Goal: Task Accomplishment & Management: Use online tool/utility

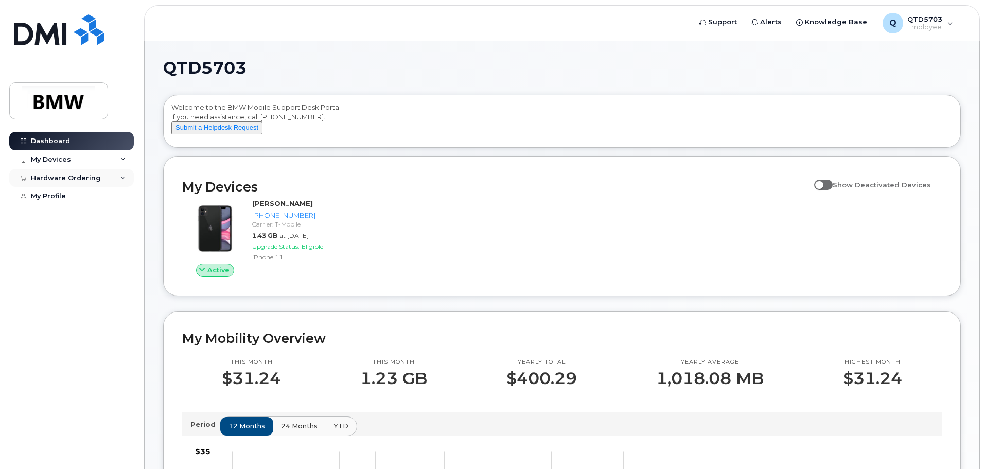
click at [70, 178] on div "Hardware Ordering" at bounding box center [66, 178] width 70 height 8
click at [62, 216] on div "New Order" at bounding box center [55, 216] width 39 height 9
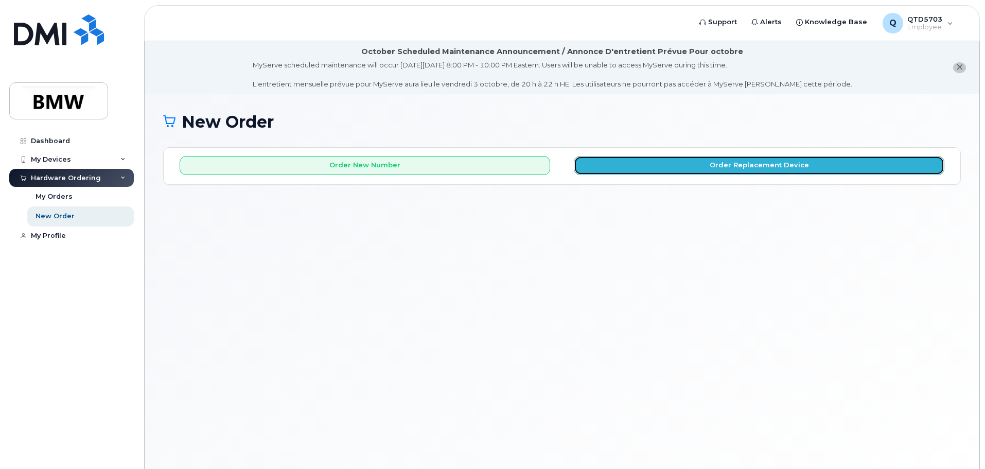
click at [638, 171] on button "Order Replacement Device" at bounding box center [759, 165] width 371 height 19
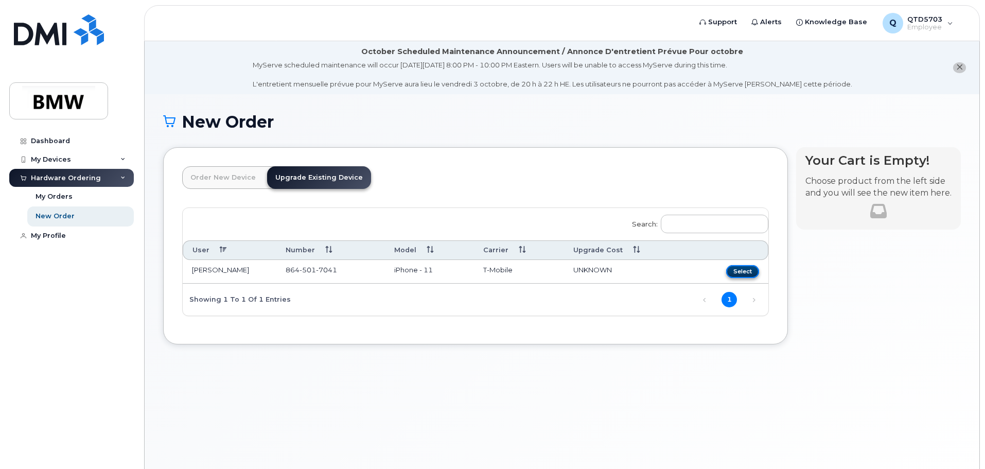
click at [735, 272] on button "Select" at bounding box center [742, 271] width 33 height 13
